Goal: Information Seeking & Learning: Learn about a topic

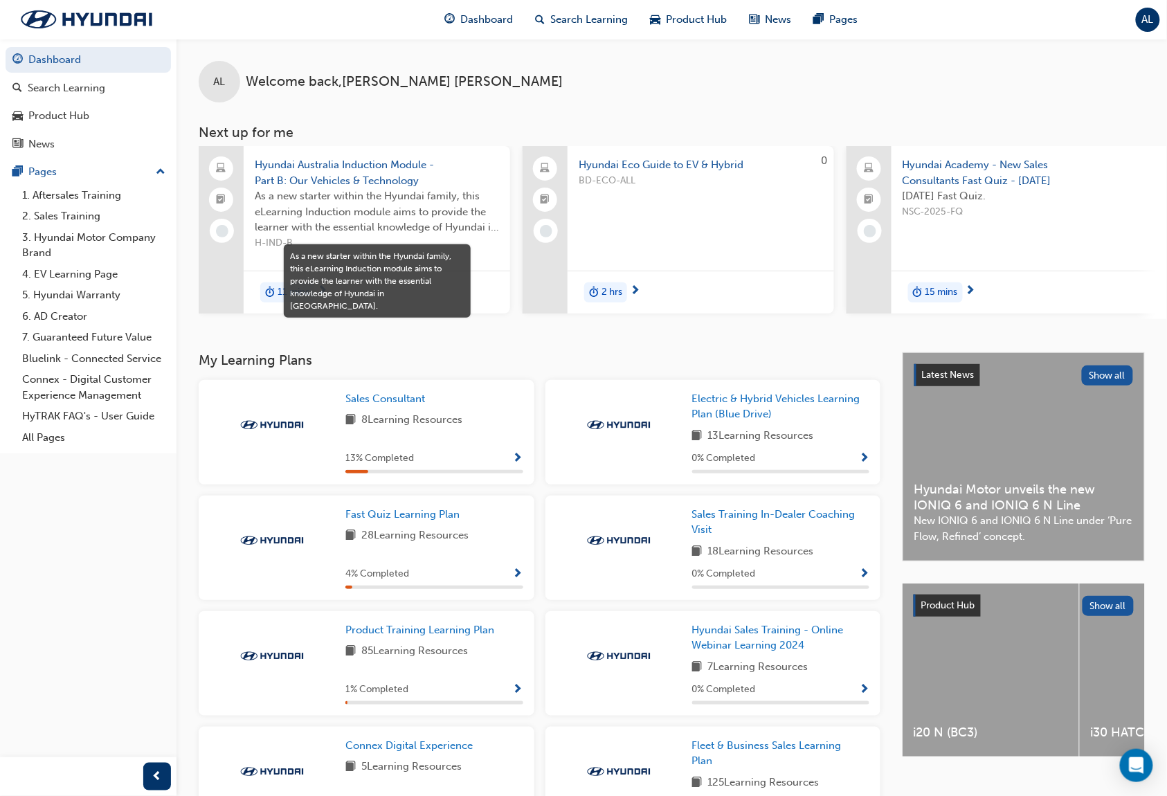
click at [409, 198] on span "As a new starter within the Hyundai family, this eLearning Induction module aim…" at bounding box center [377, 211] width 244 height 47
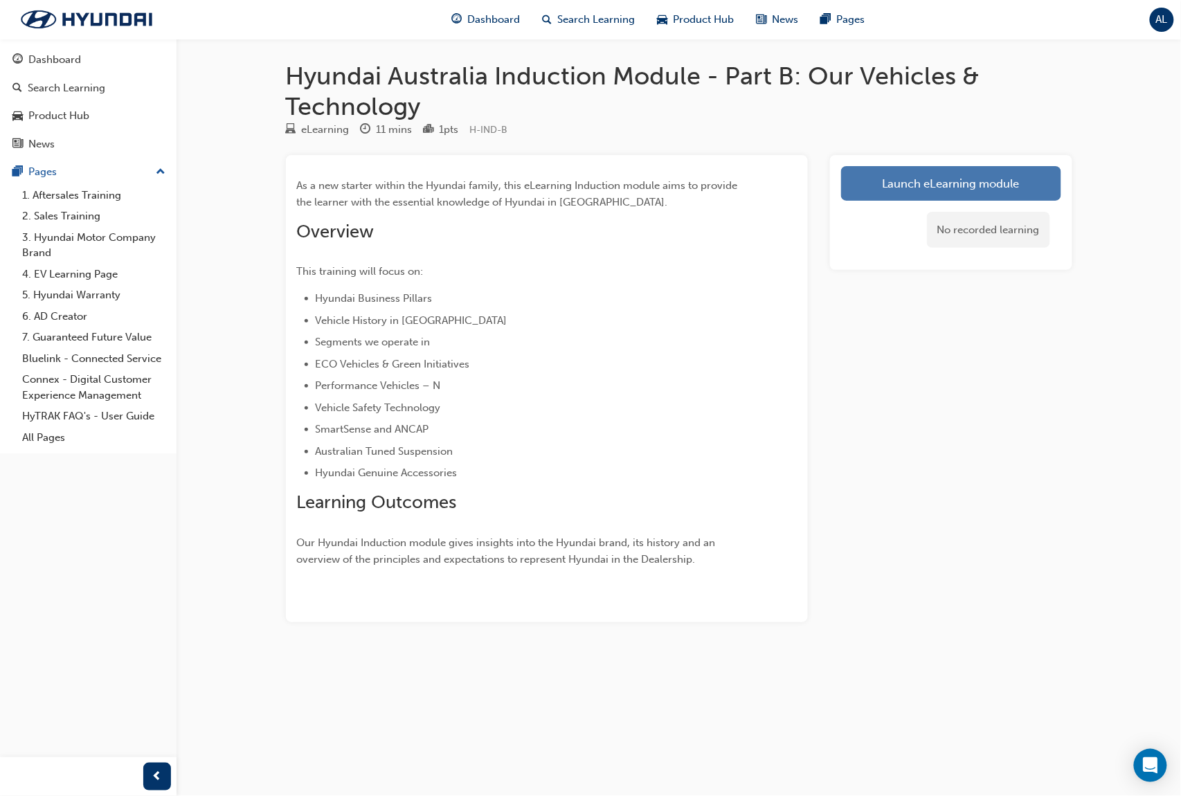
click at [967, 176] on link "Launch eLearning module" at bounding box center [951, 183] width 220 height 35
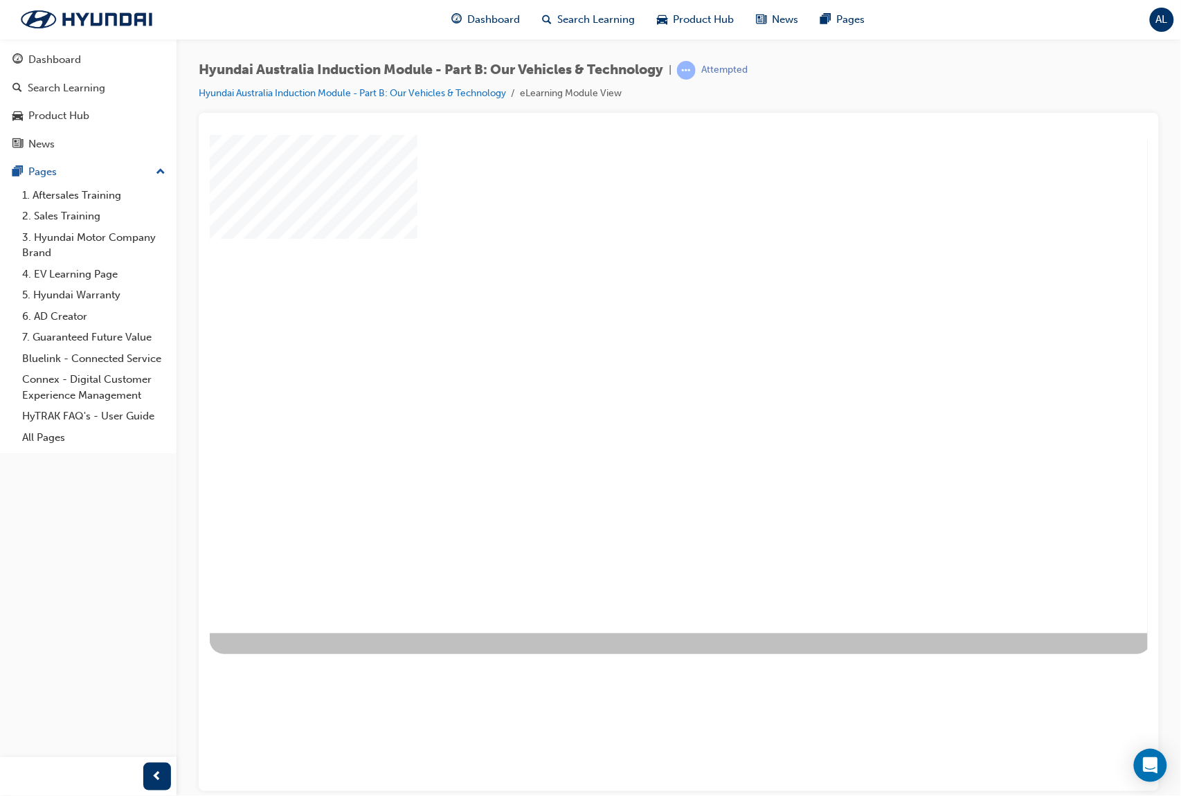
click at [638, 343] on div "play" at bounding box center [638, 343] width 0 height 0
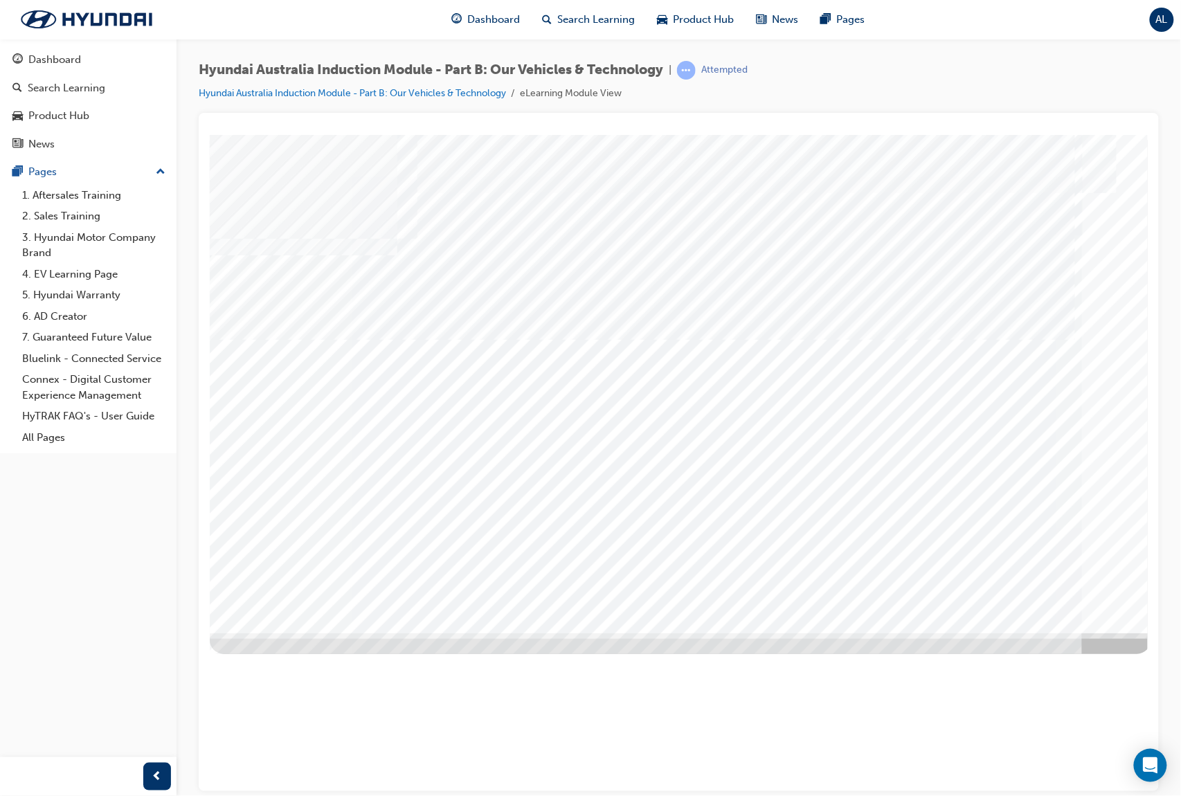
click at [442, 117] on div at bounding box center [679, 452] width 960 height 679
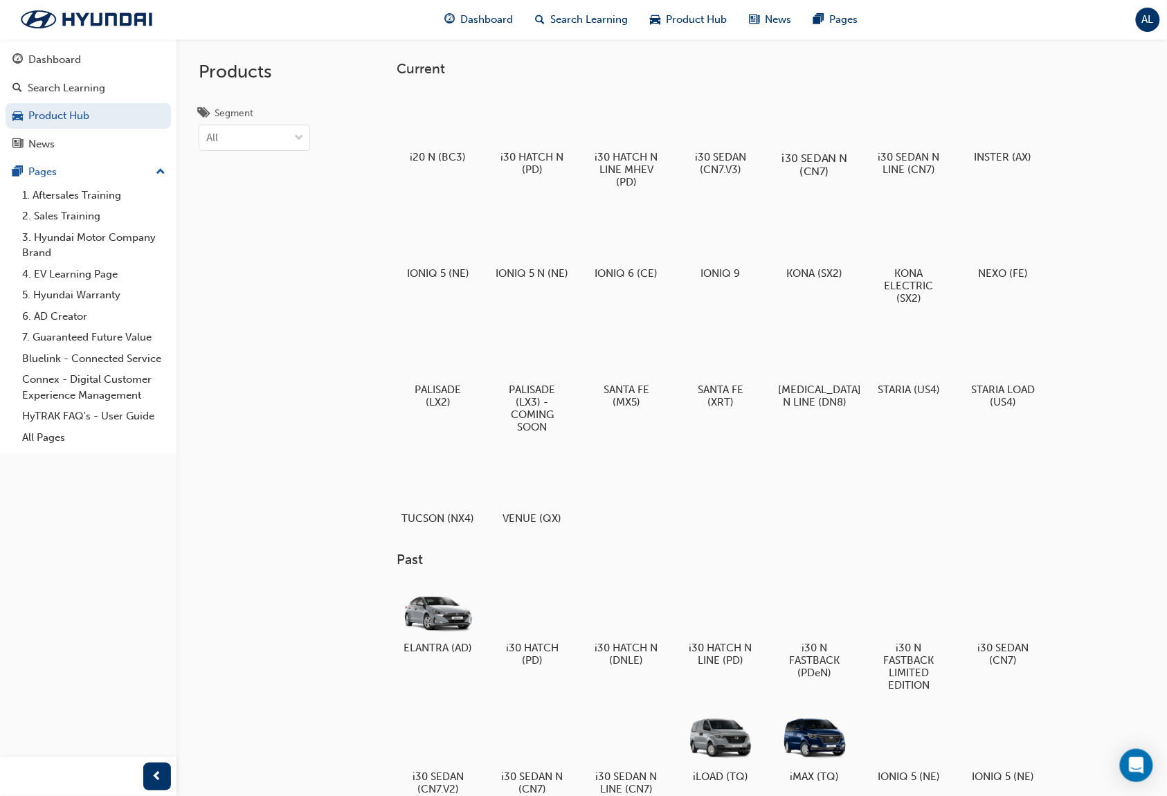
click at [821, 123] on div at bounding box center [815, 118] width 77 height 55
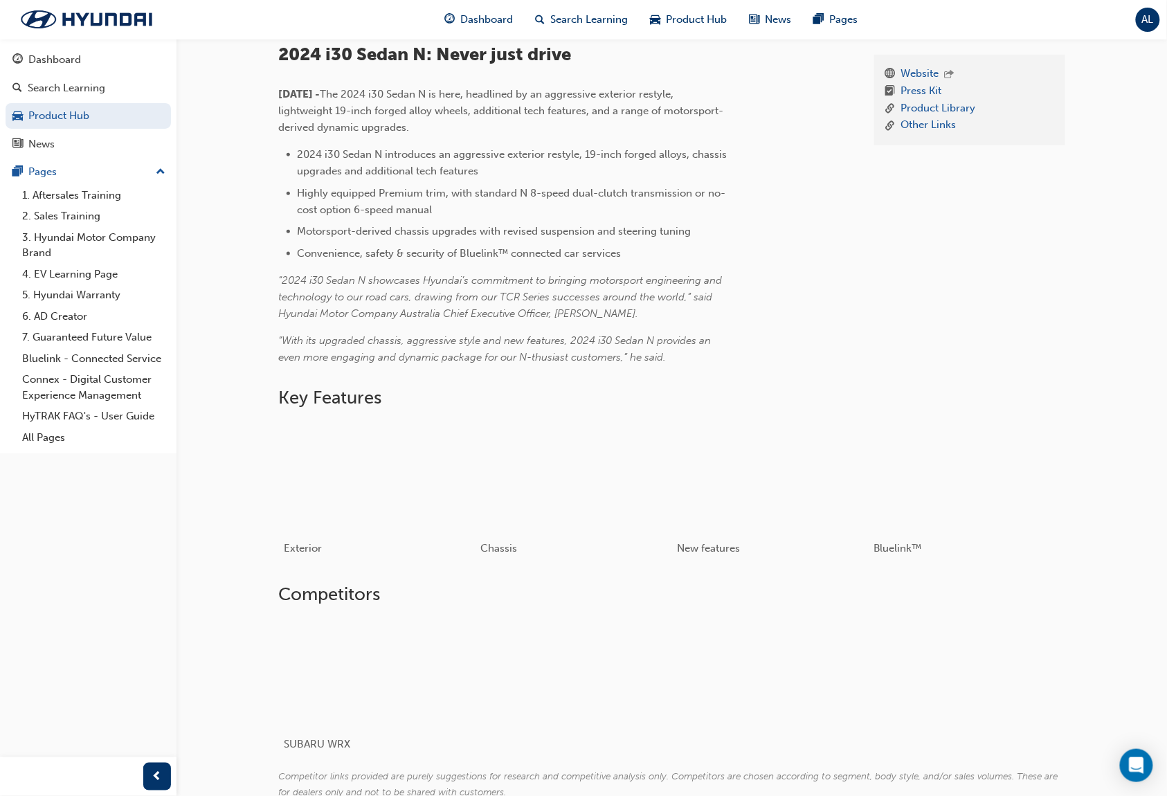
scroll to position [497, 0]
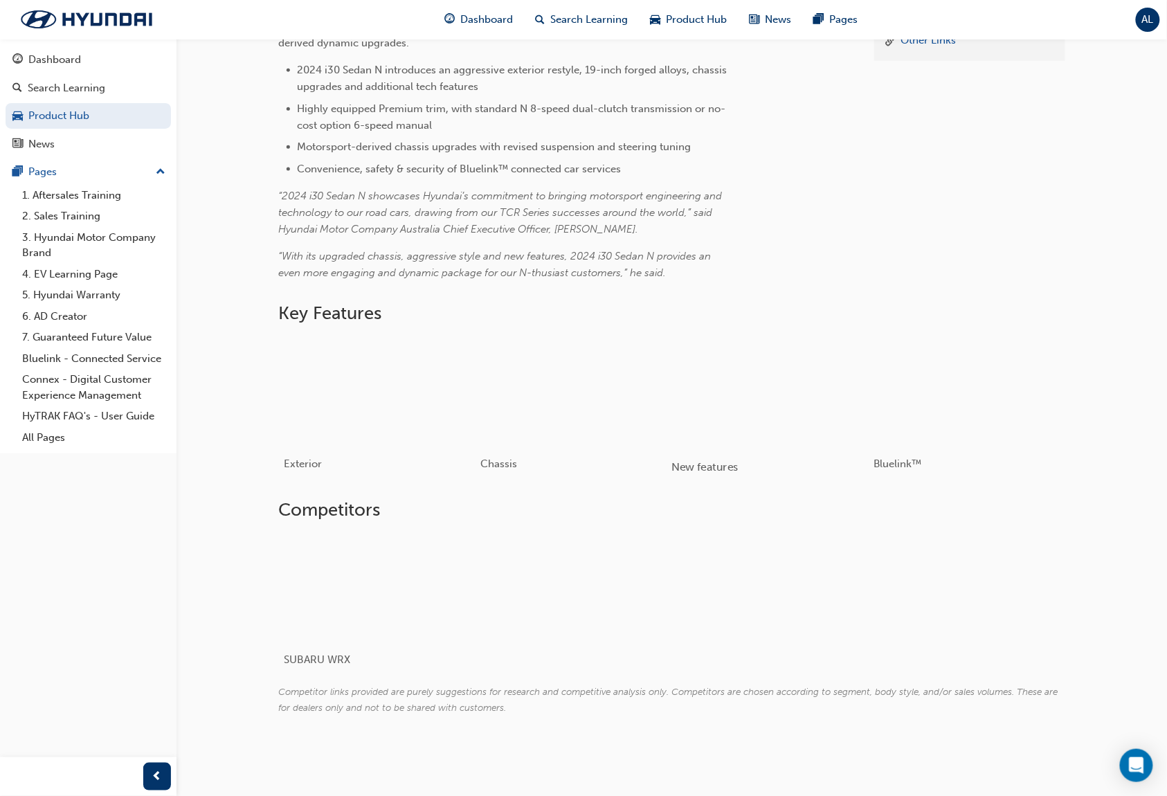
click at [746, 405] on div "button" at bounding box center [770, 391] width 197 height 111
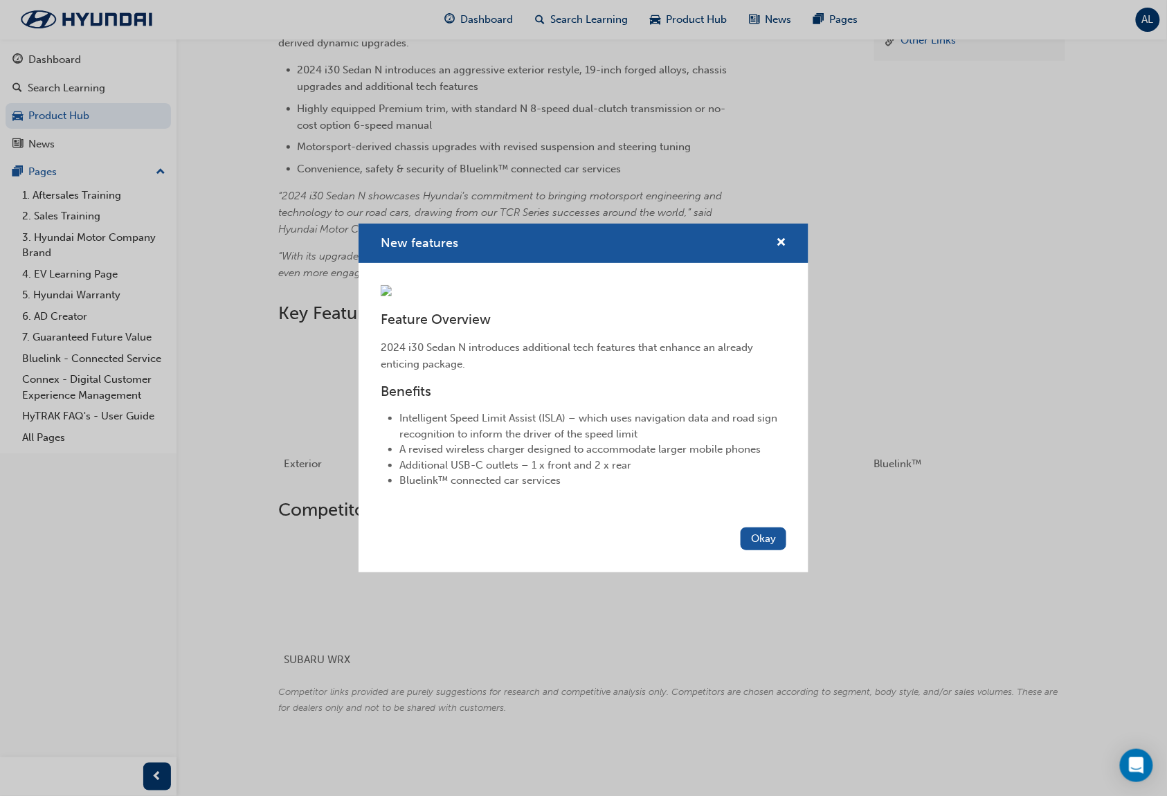
click at [856, 508] on div "New features Feature Overview 2024 i30 Sedan N introduces additional tech featu…" at bounding box center [583, 398] width 1167 height 796
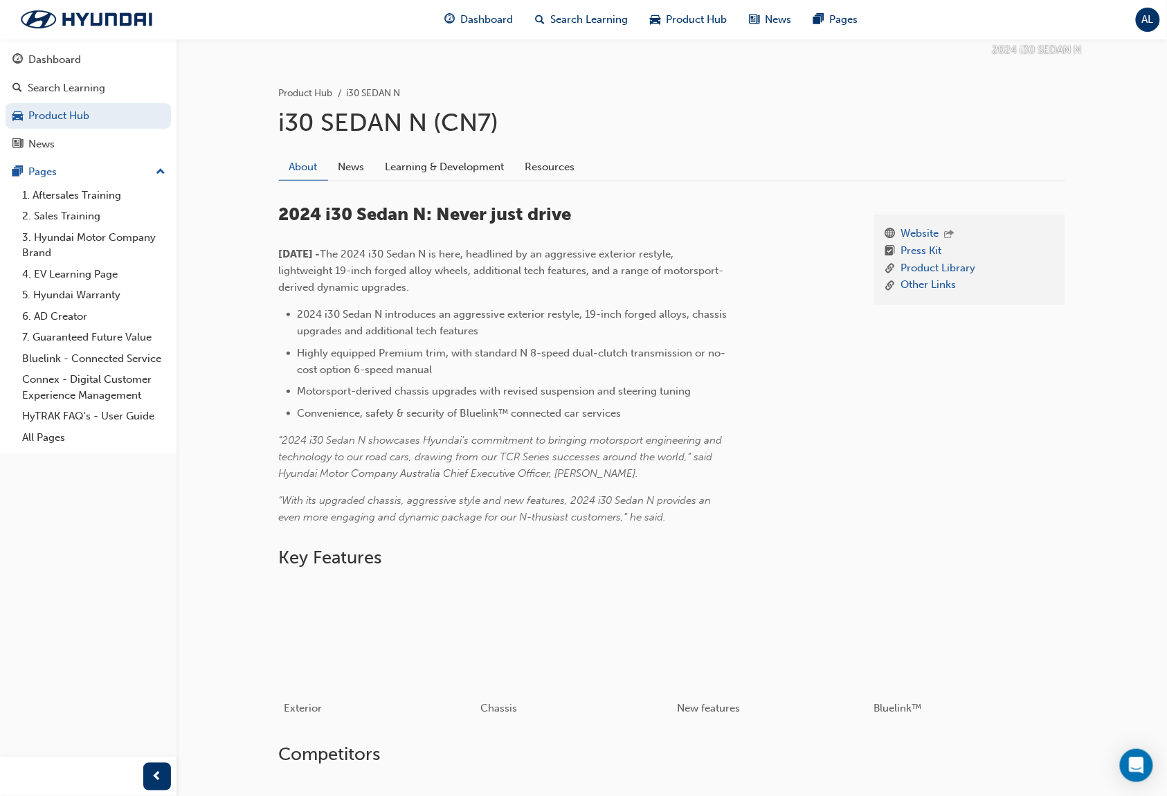
scroll to position [36, 0]
